Goal: Information Seeking & Learning: Find specific fact

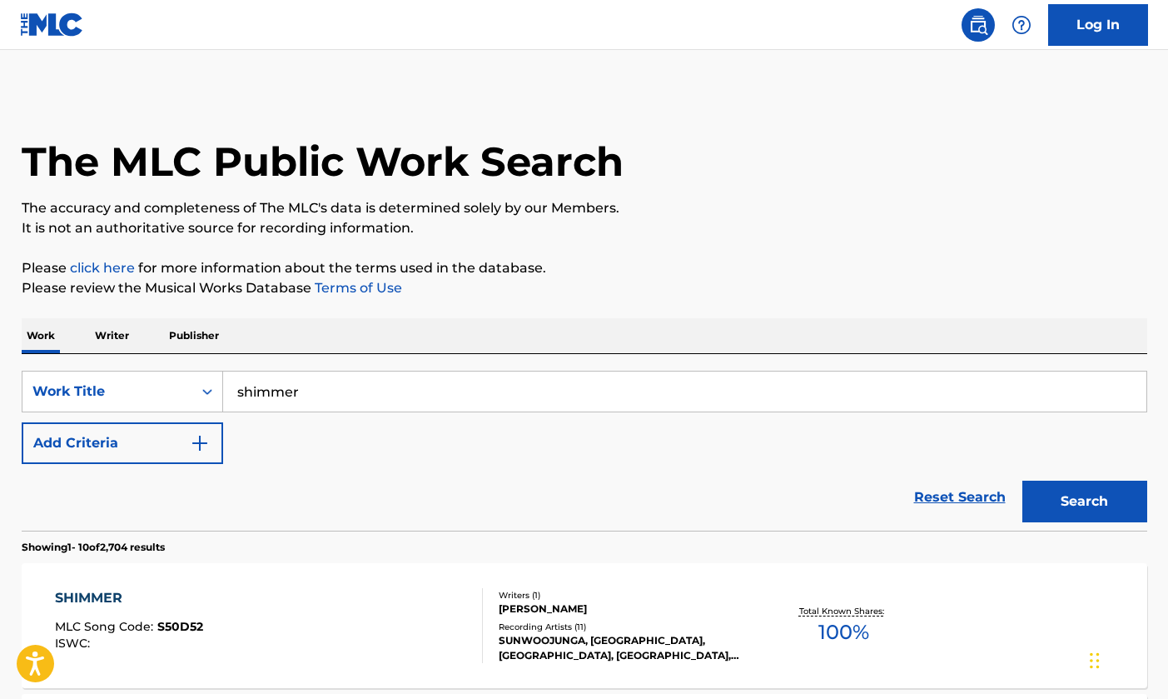
click at [167, 418] on div "SearchWithCriteria10c49227-8949-4579-8c7a-06df123fbcd1 Work Title shimmer Add C…" at bounding box center [585, 417] width 1126 height 93
drag, startPoint x: 162, startPoint y: 430, endPoint x: 167, endPoint y: 420, distance: 11.2
click at [162, 430] on button "Add Criteria" at bounding box center [122, 443] width 201 height 42
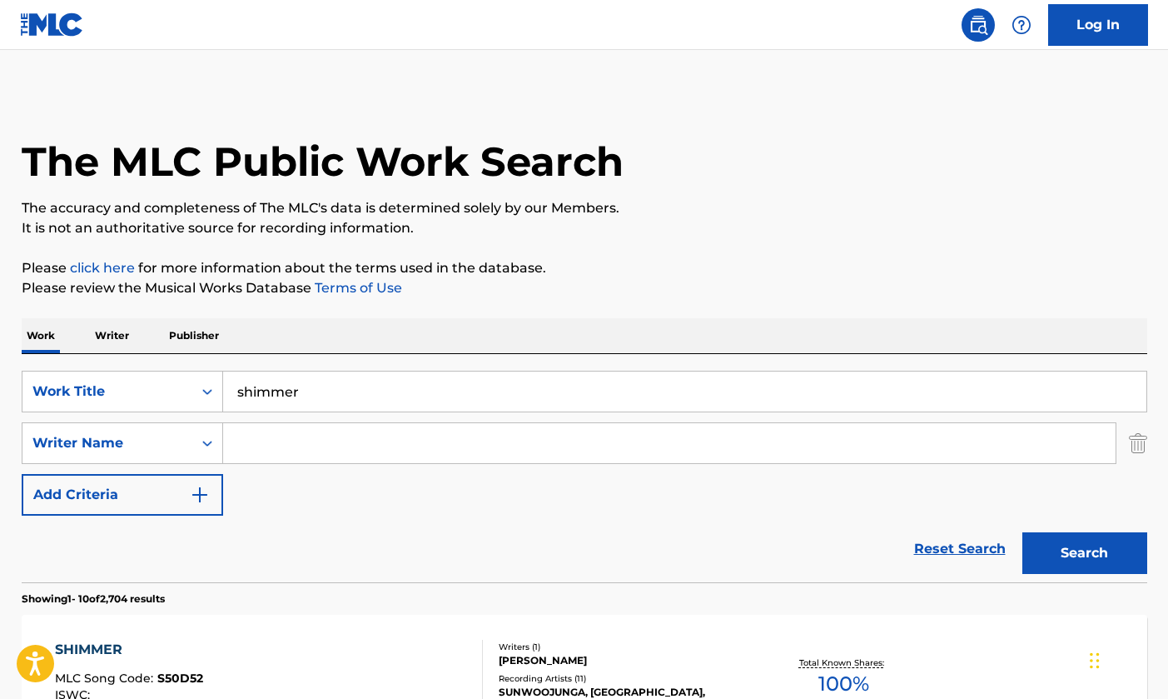
click at [284, 429] on input "Search Form" at bounding box center [669, 443] width 893 height 40
click at [1061, 556] on button "Search" at bounding box center [1084, 553] width 125 height 42
click at [364, 441] on input "[PERSON_NAME]" at bounding box center [669, 443] width 893 height 40
type input "[PERSON_NAME]"
click at [1084, 553] on button "Search" at bounding box center [1084, 553] width 125 height 42
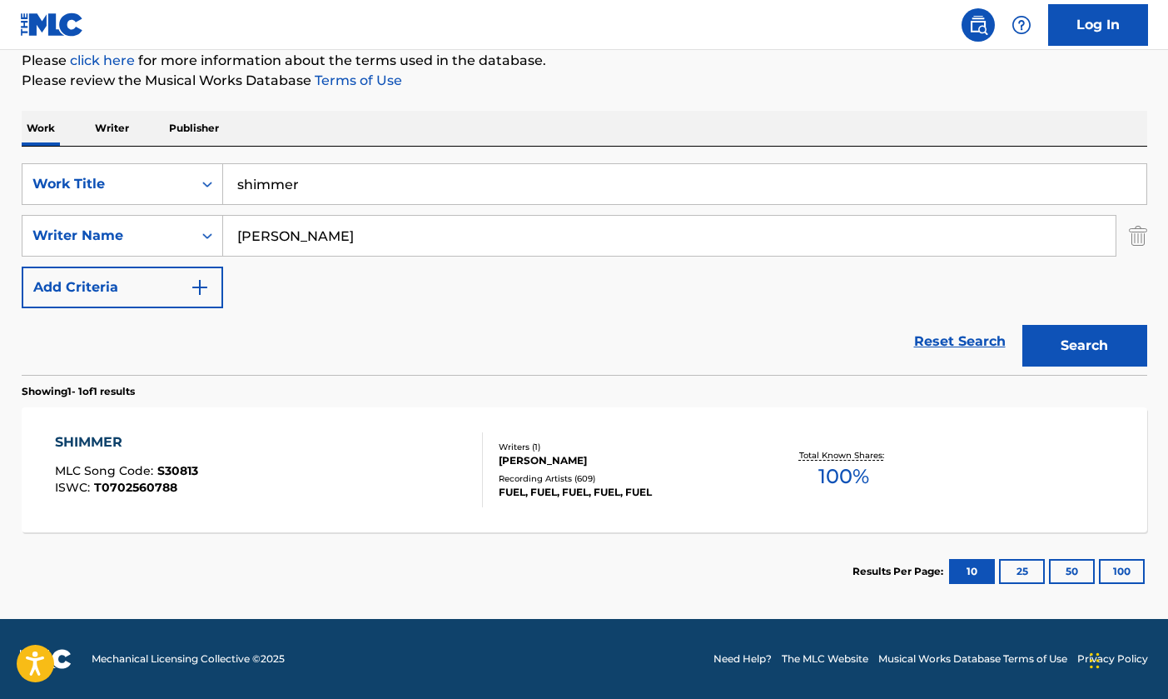
scroll to position [207, 0]
click at [389, 501] on div "SHIMMER MLC Song Code : S30813 ISWC : T0702560788" at bounding box center [269, 469] width 428 height 75
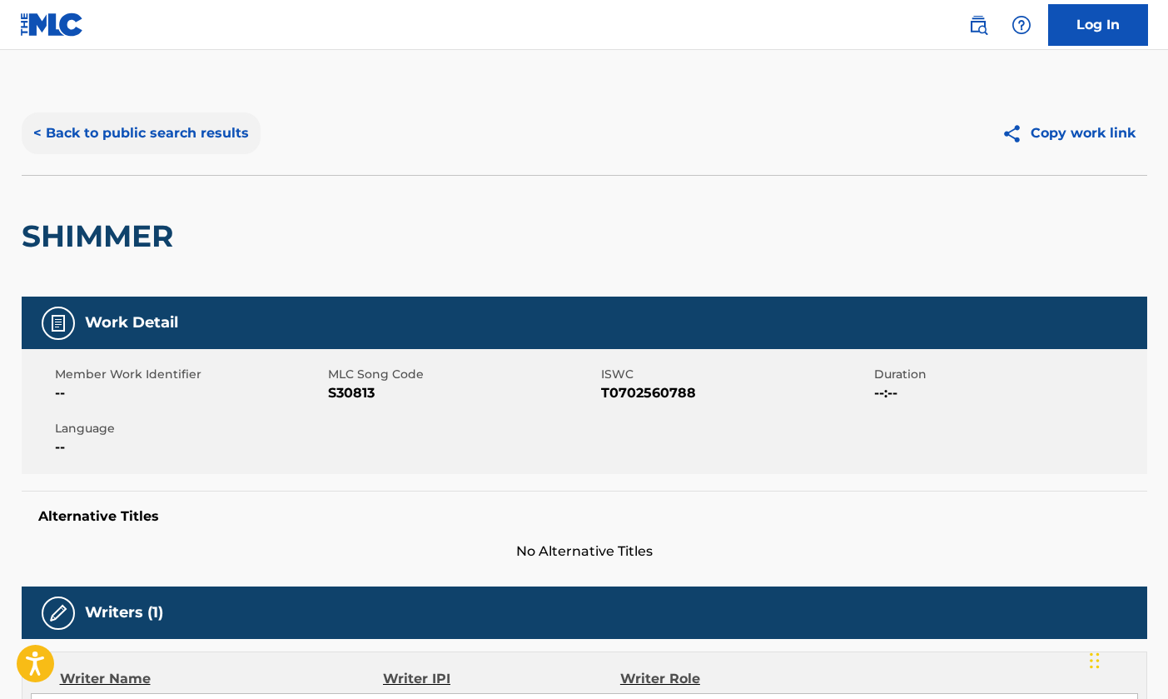
click at [192, 115] on button "< Back to public search results" at bounding box center [141, 133] width 239 height 42
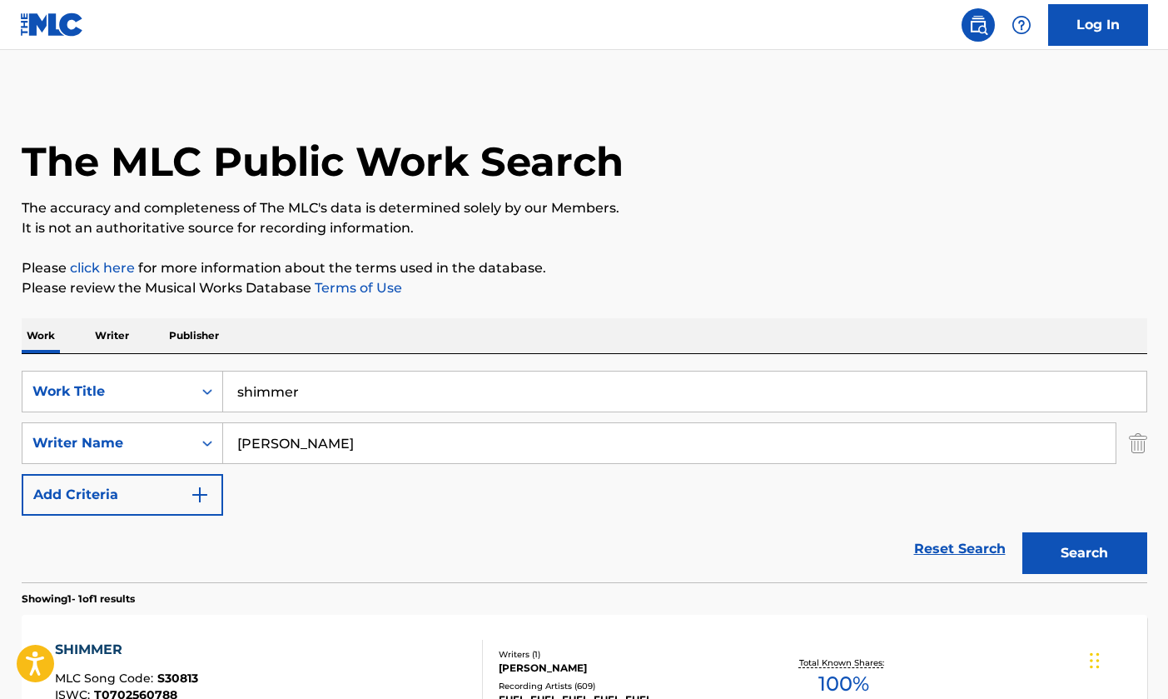
scroll to position [112, 0]
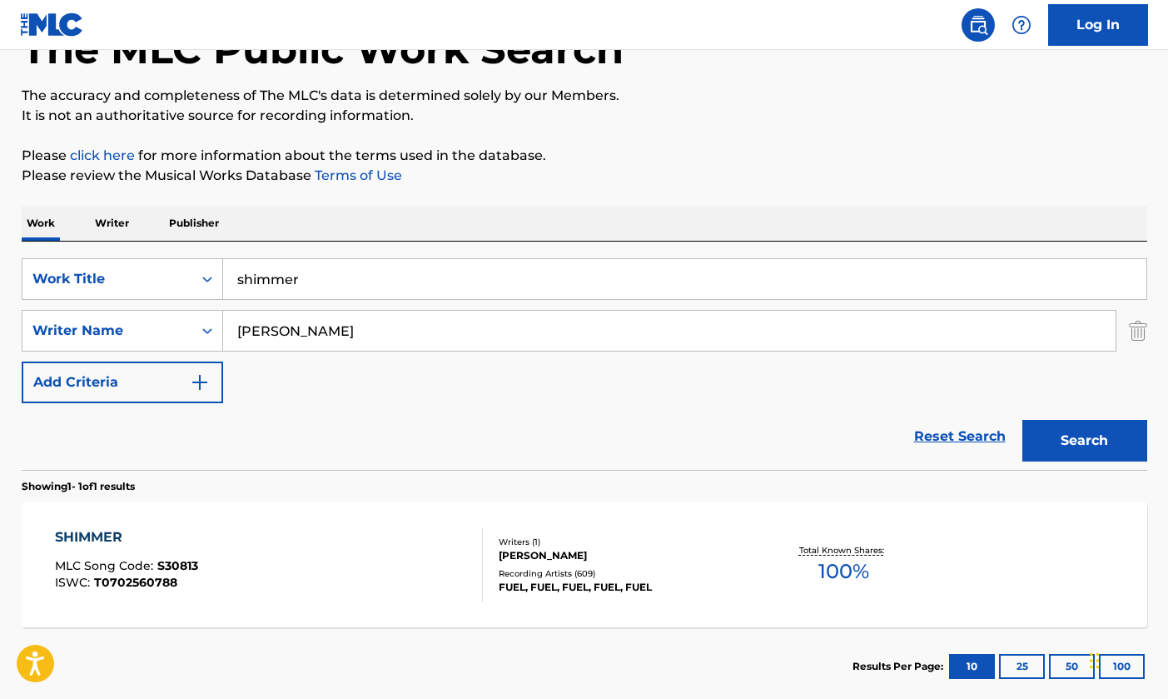
click at [373, 261] on input "shimmer" at bounding box center [684, 279] width 923 height 40
type input "collide"
click at [367, 321] on input "[PERSON_NAME]" at bounding box center [669, 331] width 893 height 40
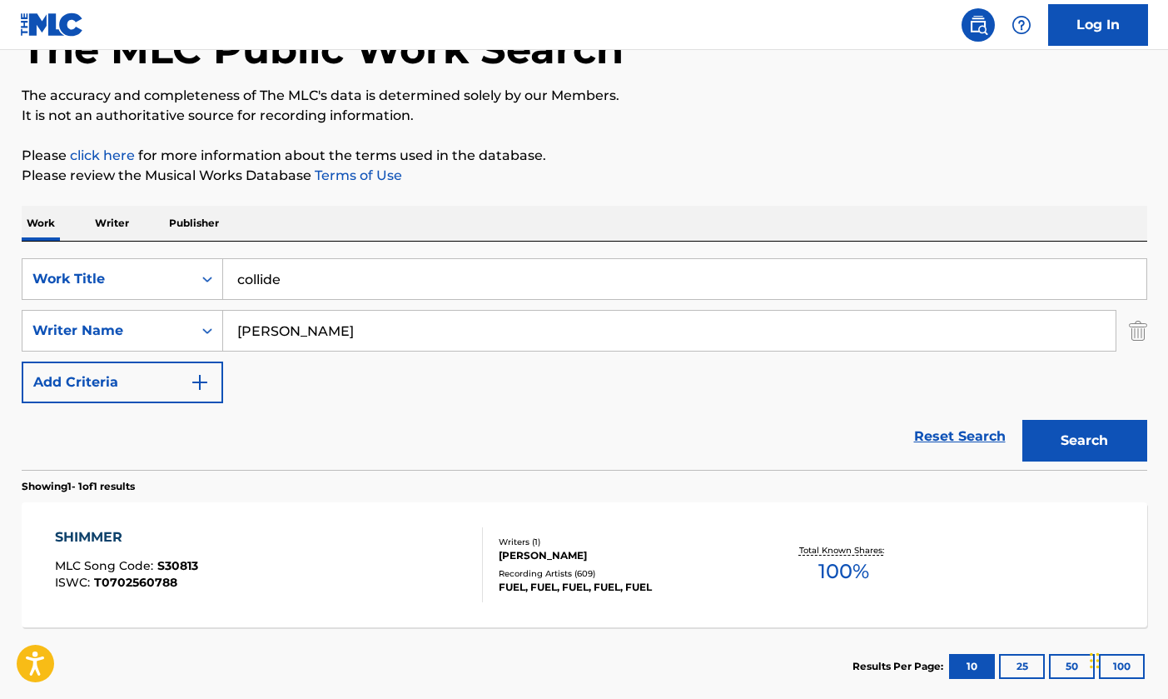
click at [367, 321] on input "[PERSON_NAME]" at bounding box center [669, 331] width 893 height 40
type input "howie"
click at [1084, 440] on button "Search" at bounding box center [1084, 441] width 125 height 42
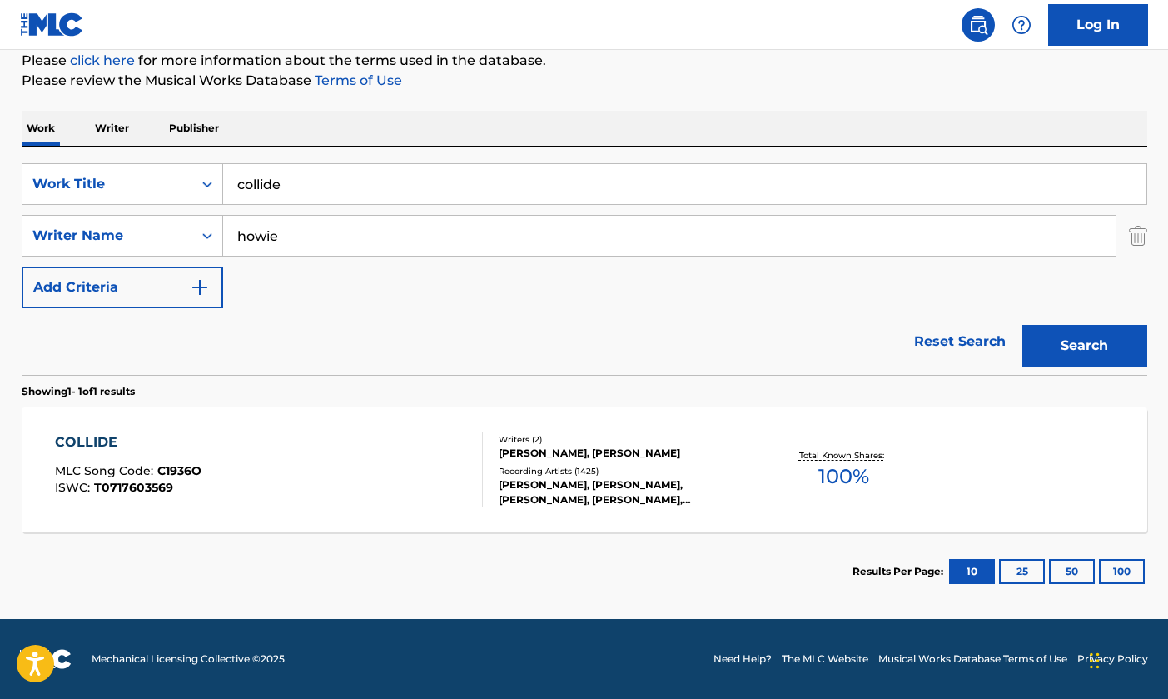
scroll to position [207, 0]
click at [424, 457] on div "COLLIDE MLC Song Code : C1936O ISWC : T0717603569" at bounding box center [269, 469] width 428 height 75
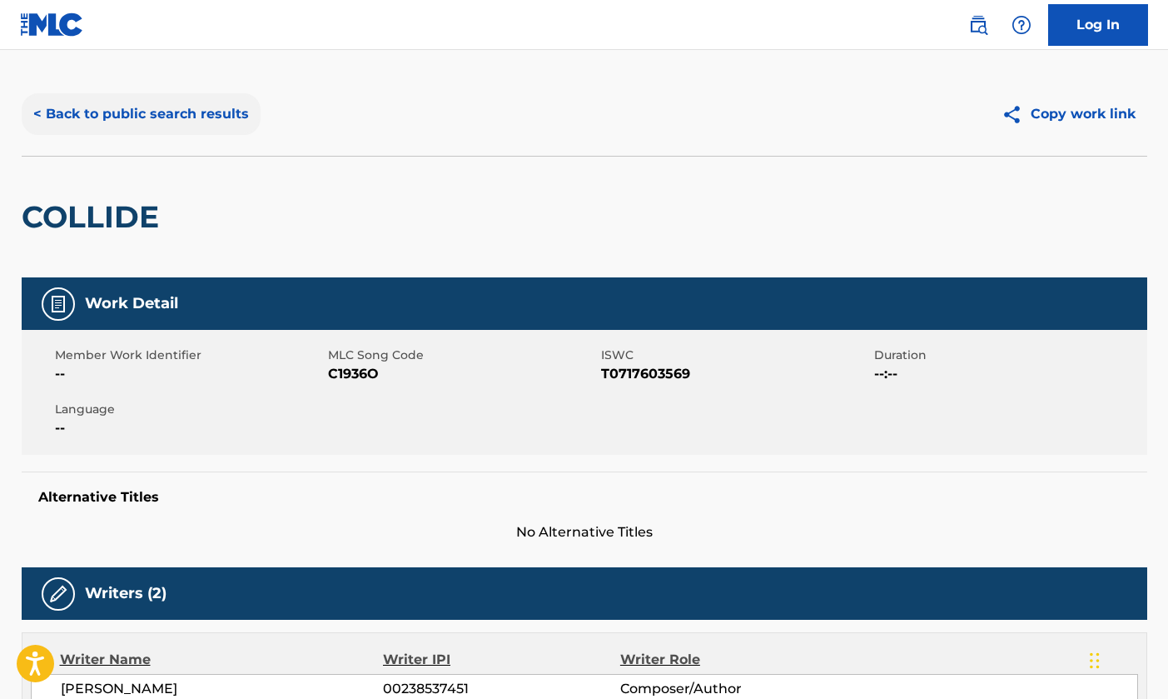
scroll to position [23, 0]
